Goal: Task Accomplishment & Management: Use online tool/utility

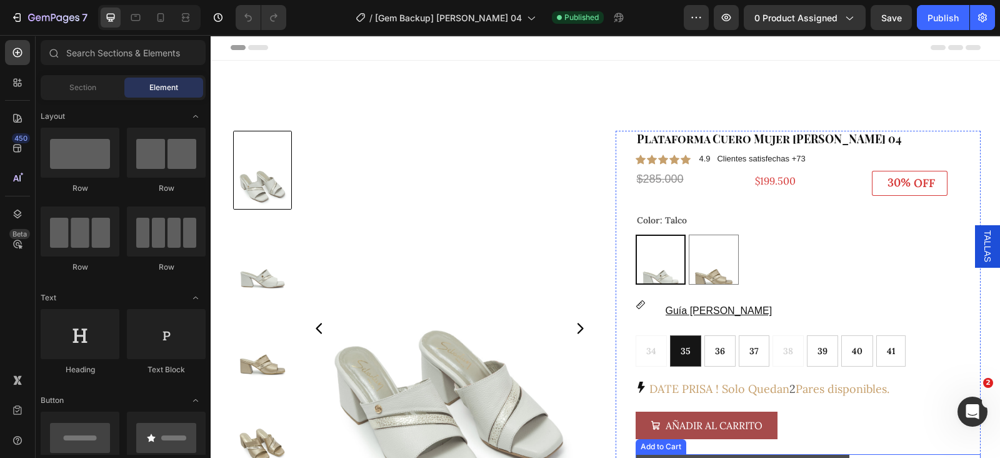
scroll to position [234, 0]
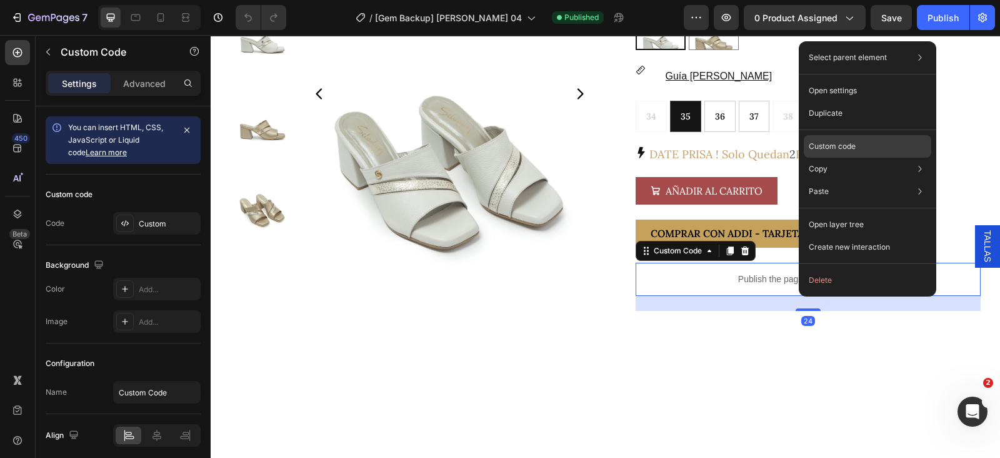
click at [864, 180] on div "Custom code" at bounding box center [868, 191] width 128 height 23
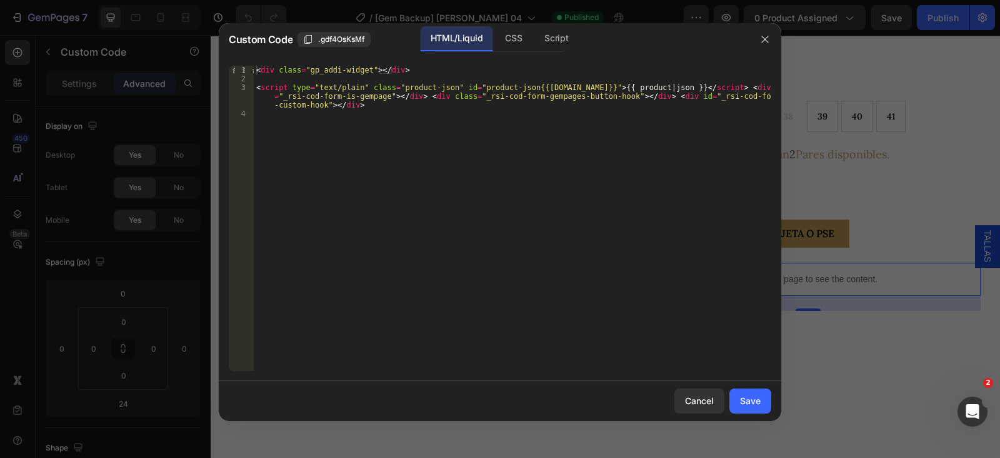
type textarea "<div class="gp_addi-widget"></div>"
drag, startPoint x: 423, startPoint y: 67, endPoint x: 231, endPoint y: 73, distance: 192.1
click at [231, 73] on div "<div class="gp_addi-widget"></div> 1 2 3 4 < div class = "gp_addi-widget" > </ …" at bounding box center [500, 218] width 543 height 305
click at [859, 177] on div at bounding box center [500, 229] width 1000 height 458
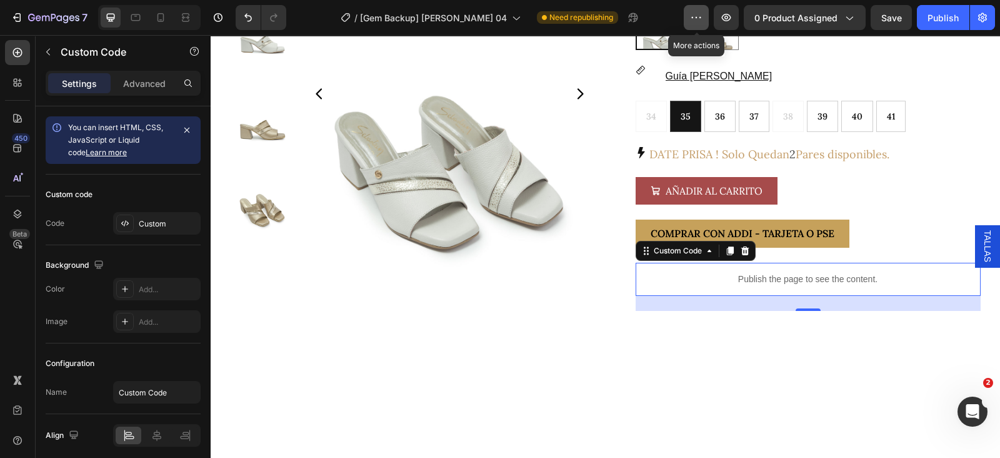
drag, startPoint x: 708, startPoint y: 23, endPoint x: 705, endPoint y: 29, distance: 7.3
click at [707, 21] on button "button" at bounding box center [696, 17] width 25 height 25
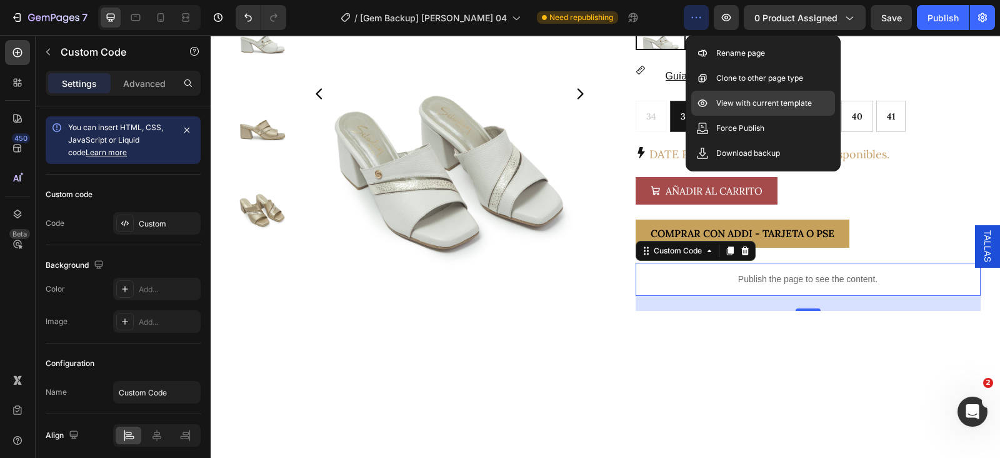
click at [743, 101] on p "View with current template" at bounding box center [765, 103] width 96 height 13
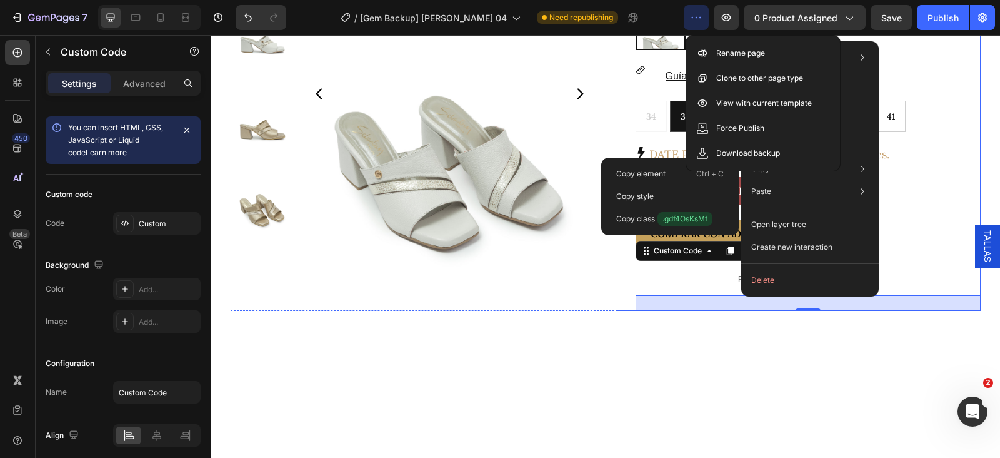
click at [920, 168] on div "Plataforma Cuero Mujer [PERSON_NAME] 04 Product Title Icon Icon Icon Icon Icon …" at bounding box center [808, 103] width 345 height 415
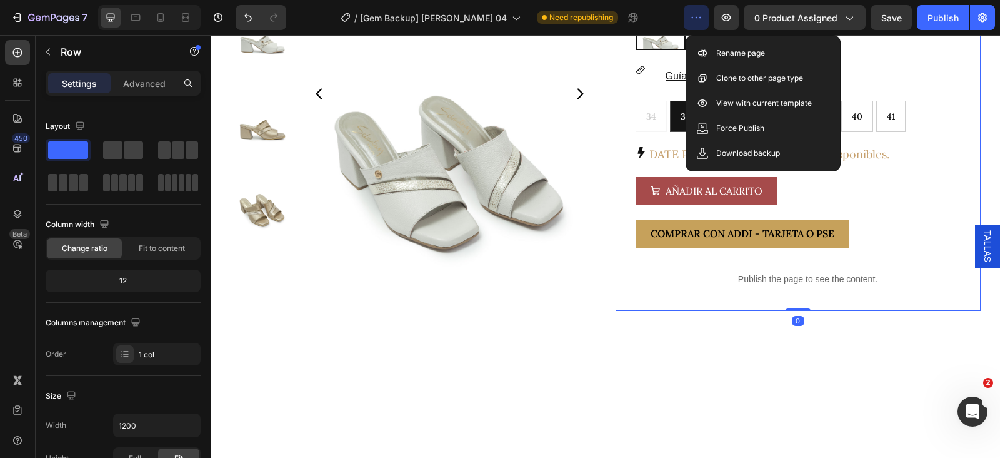
click at [700, 23] on button "button" at bounding box center [696, 17] width 25 height 25
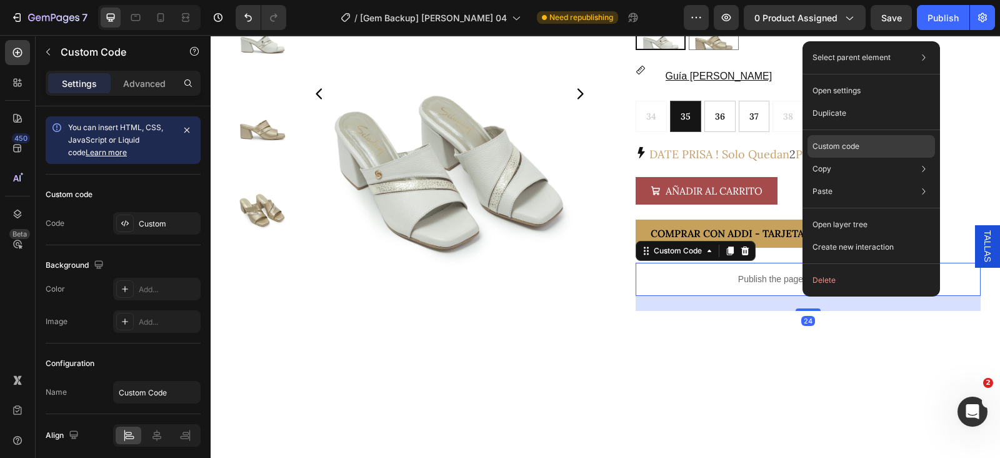
click at [830, 142] on p "Custom code" at bounding box center [836, 146] width 47 height 11
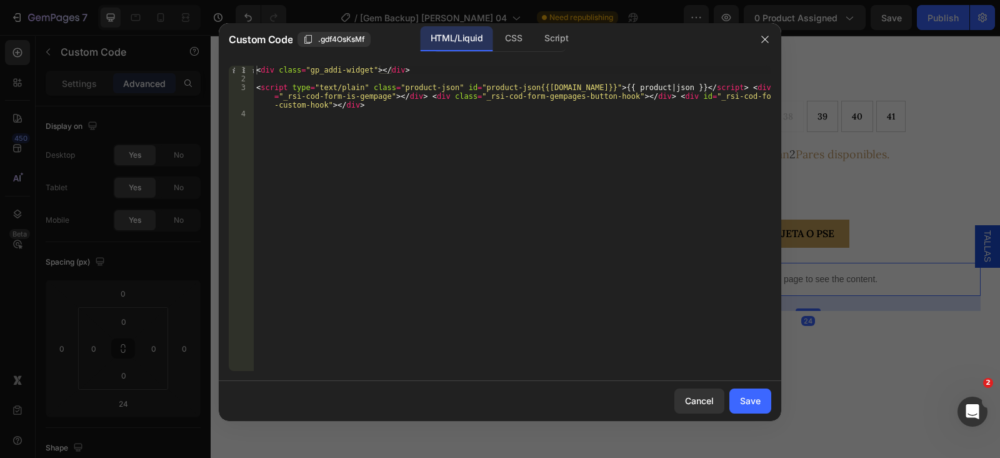
type textarea "<div class="gp_addi-widget"></div>"
drag, startPoint x: 412, startPoint y: 69, endPoint x: 253, endPoint y: 67, distance: 158.8
click at [253, 67] on div "<div class="gp_addi-widget"></div> 1 2 3 4 < div class = "gp_addi-widget" > </ …" at bounding box center [500, 218] width 543 height 305
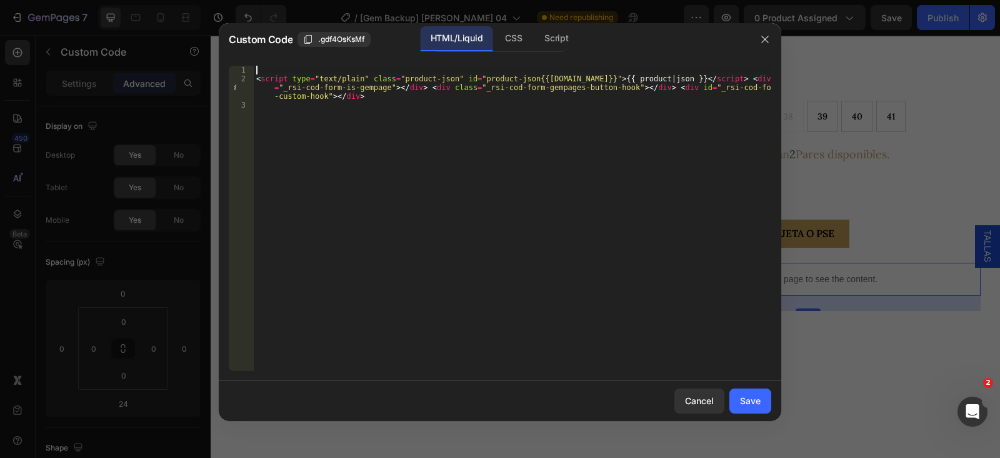
type textarea "<script type="text/plain" class="product-json" id="product-json{{[DOMAIN_NAME]}…"
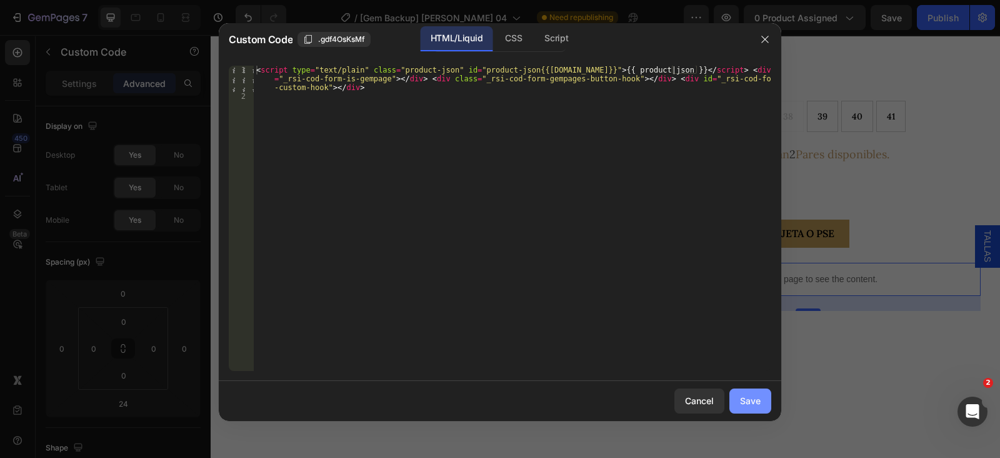
drag, startPoint x: 766, startPoint y: 403, endPoint x: 553, endPoint y: 362, distance: 216.6
click at [766, 403] on button "Save" at bounding box center [751, 400] width 42 height 25
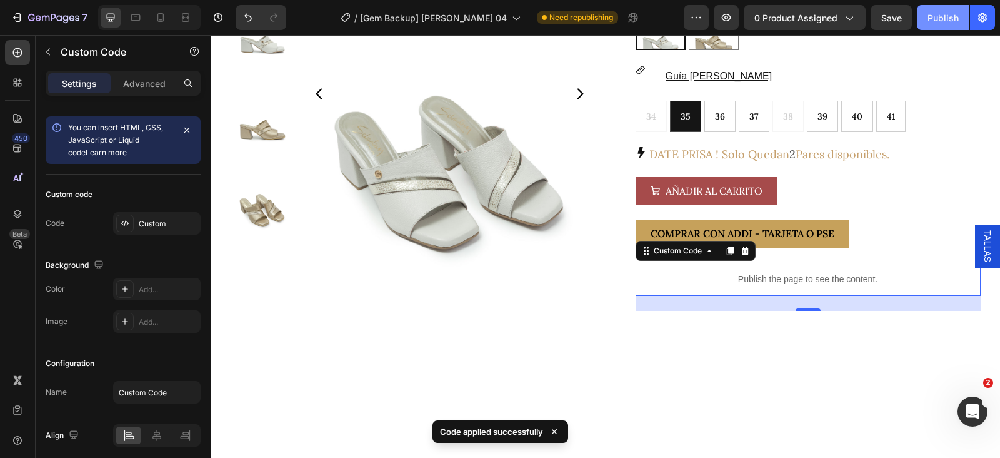
click at [946, 16] on div "Publish" at bounding box center [943, 17] width 31 height 13
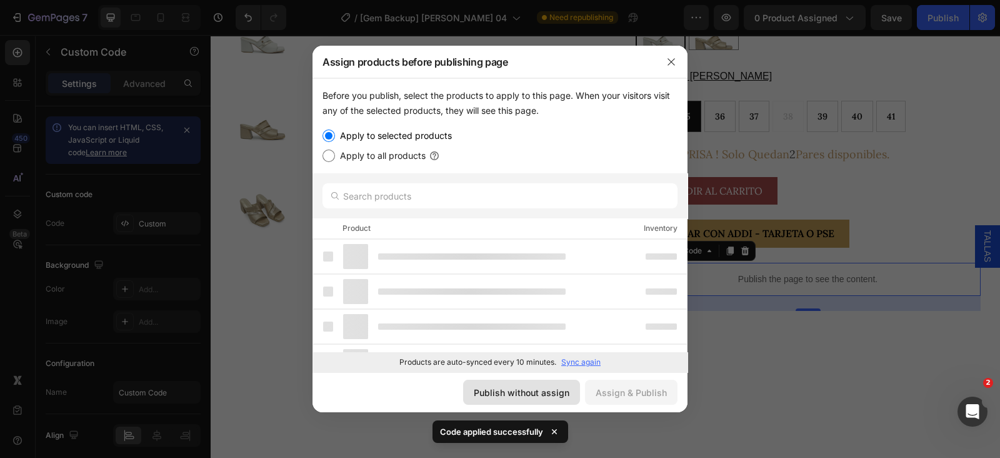
click at [559, 383] on button "Publish without assign" at bounding box center [521, 392] width 117 height 25
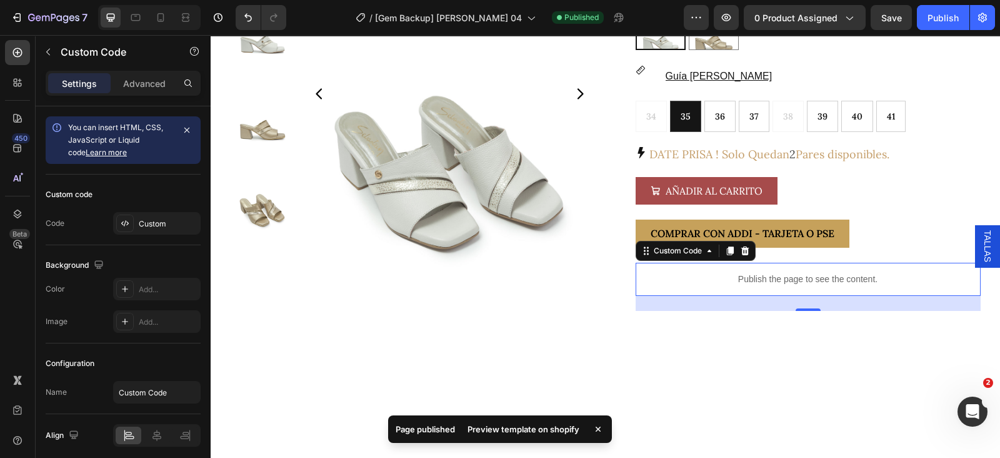
click at [519, 426] on div "Preview template on shopify" at bounding box center [523, 429] width 127 height 18
